Goal: Task Accomplishment & Management: Manage account settings

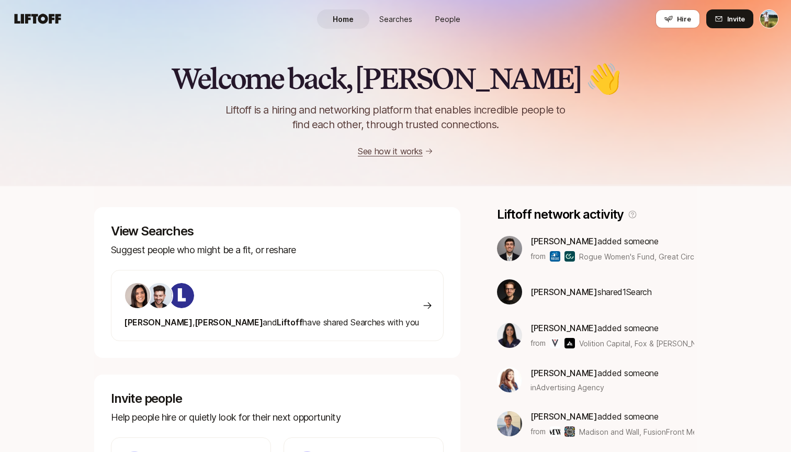
click at [54, 18] on icon at bounding box center [38, 19] width 47 height 10
click at [673, 17] on icon at bounding box center [668, 19] width 8 height 8
click at [682, 21] on span "Hire" at bounding box center [684, 19] width 14 height 10
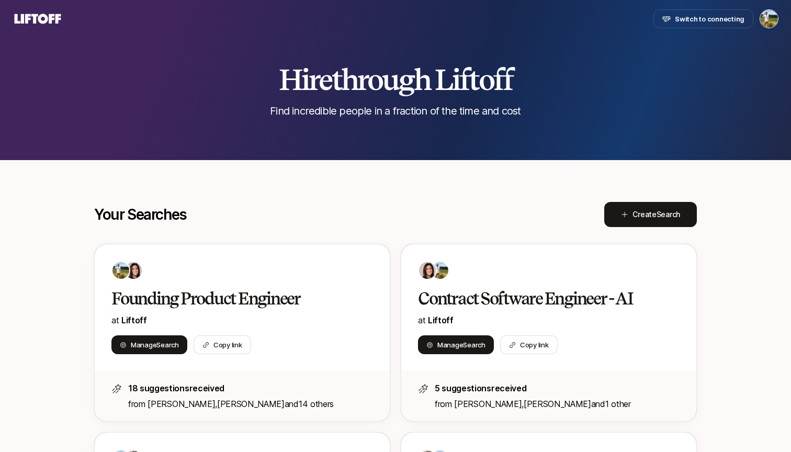
click at [55, 16] on icon at bounding box center [38, 19] width 50 height 15
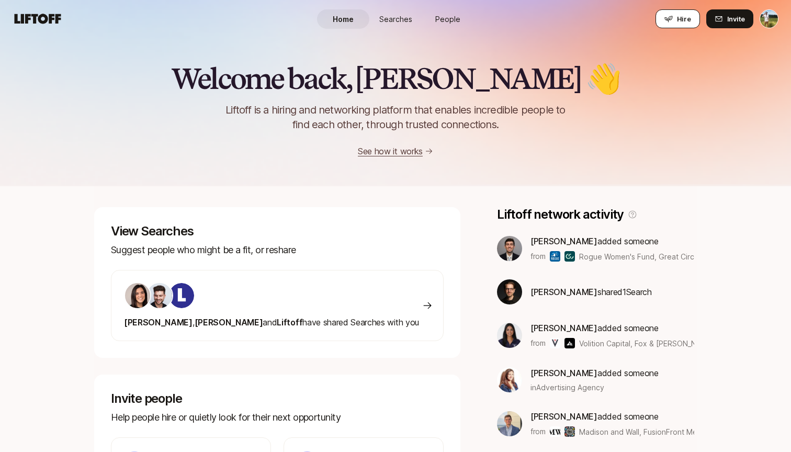
click at [679, 20] on span "Hire" at bounding box center [684, 19] width 14 height 10
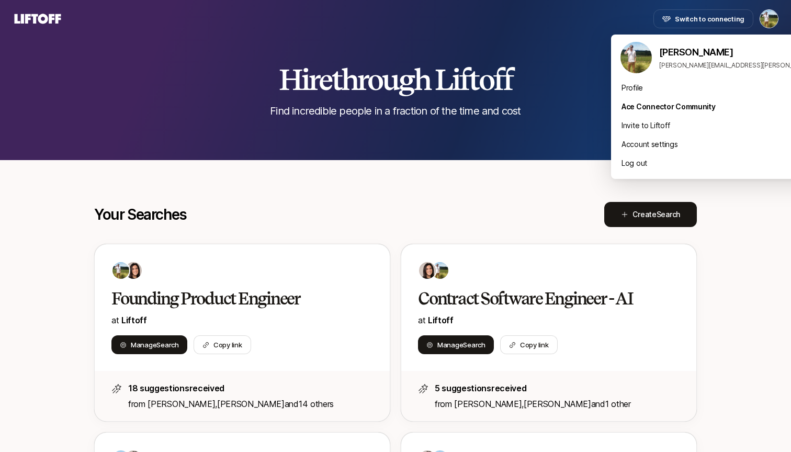
click at [763, 19] on html "Switch to connecting Hire through Liftoff Find incredible people in a fraction …" at bounding box center [395, 226] width 791 height 452
click at [664, 142] on div "Account settings" at bounding box center [740, 144] width 259 height 19
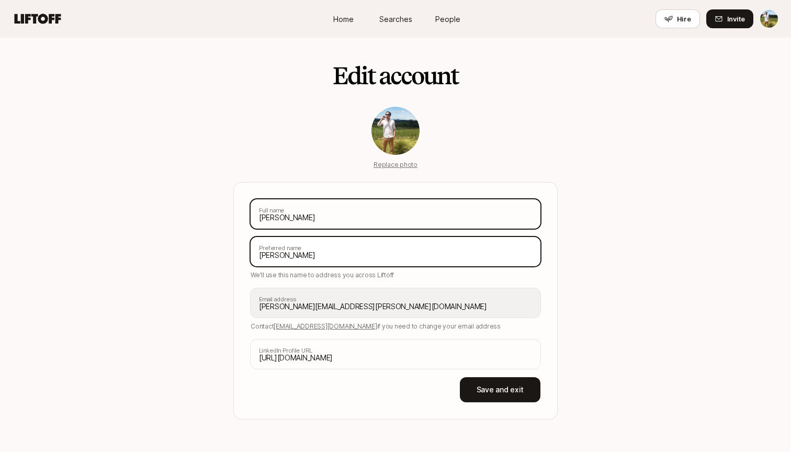
click at [398, 251] on input "Tyler" at bounding box center [395, 251] width 290 height 29
click at [414, 219] on input "Tyler Kieft" at bounding box center [395, 213] width 290 height 29
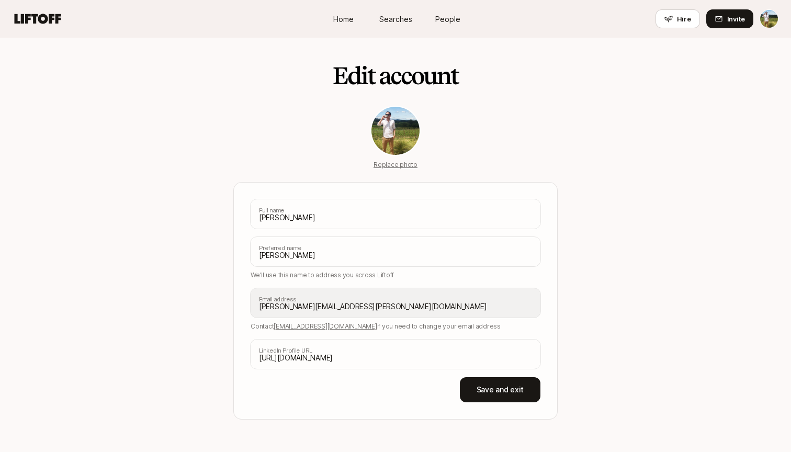
drag, startPoint x: 102, startPoint y: 186, endPoint x: 518, endPoint y: 140, distance: 418.9
click at [518, 140] on div "Edit account Replace photo Tyler Kieft Full name Tyler Preferred name We'll use…" at bounding box center [395, 229] width 324 height 382
drag, startPoint x: 518, startPoint y: 140, endPoint x: 779, endPoint y: 21, distance: 286.0
click at [779, 21] on nav "Home Searches People Hire Hire Invite" at bounding box center [395, 19] width 791 height 38
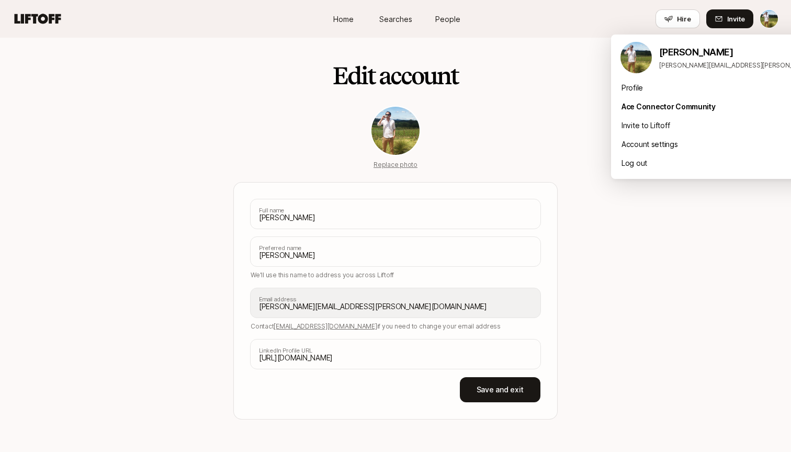
click at [766, 22] on html "Home Searches People Hire Home Searches People Hire Hire Invite Edit account Re…" at bounding box center [395, 226] width 791 height 452
drag, startPoint x: 779, startPoint y: 21, endPoint x: 656, endPoint y: 222, distance: 234.7
click at [656, 222] on html "Home Searches People Hire Home Searches People Hire Hire Invite Edit account Re…" at bounding box center [395, 226] width 791 height 452
click at [761, 18] on html "Home Searches People Hire Home Searches People Hire Hire Invite Edit account Re…" at bounding box center [395, 226] width 791 height 452
click at [652, 81] on div "Profile" at bounding box center [740, 87] width 259 height 19
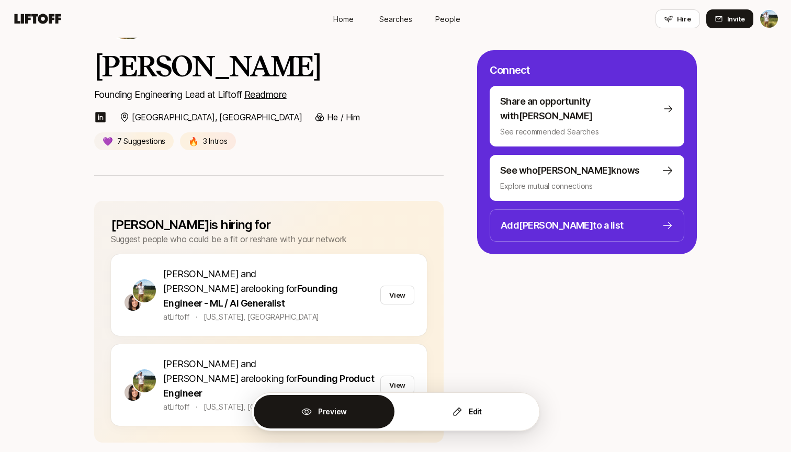
scroll to position [22, 0]
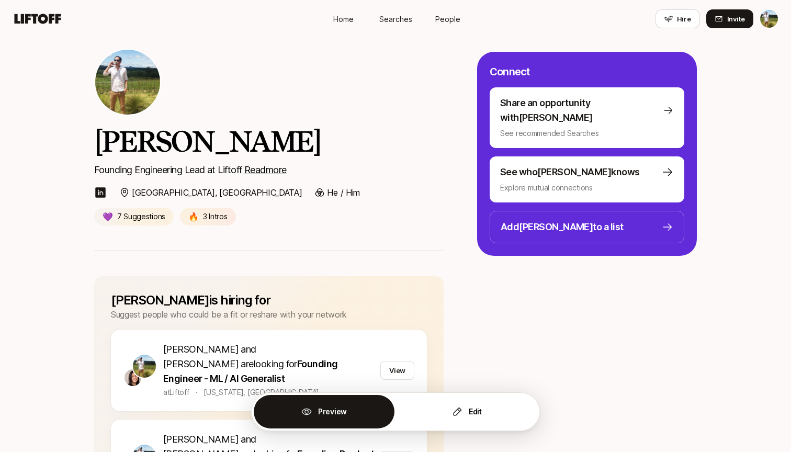
click at [769, 14] on html "Home Searches People Hire Home Searches People Hire Hire Invite Tyler Kieft Fou…" at bounding box center [395, 204] width 791 height 452
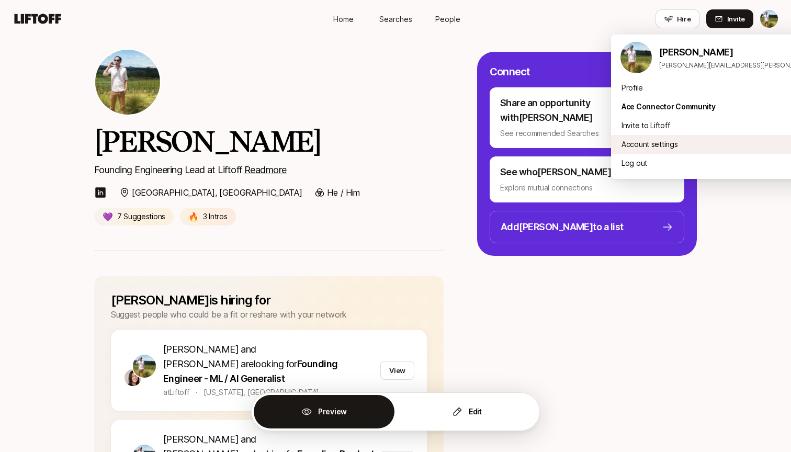
click at [651, 141] on div "Account settings" at bounding box center [740, 144] width 259 height 19
